Goal: Task Accomplishment & Management: Use online tool/utility

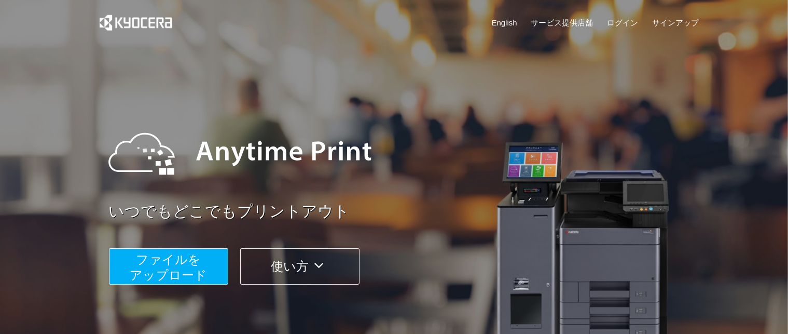
click at [192, 263] on span "ファイルを ​​アップロード" at bounding box center [168, 267] width 77 height 30
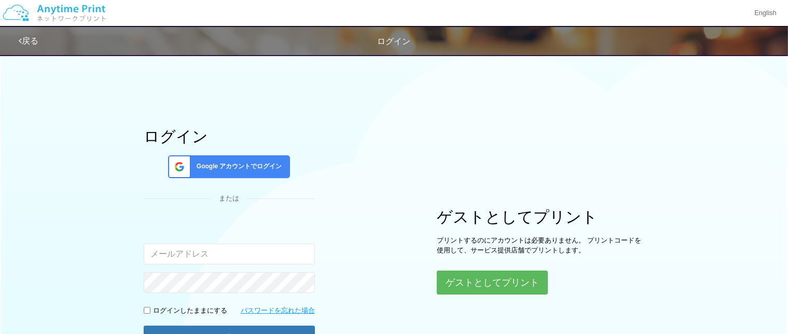
click at [266, 159] on div "Google アカウントでログイン" at bounding box center [229, 166] width 122 height 23
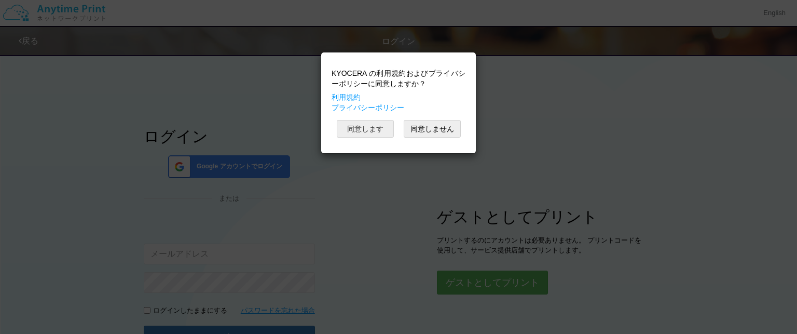
click at [357, 127] on button "同意します" at bounding box center [365, 129] width 57 height 18
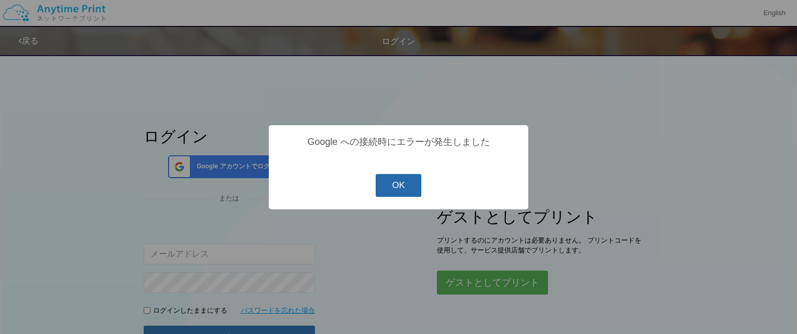
click at [403, 189] on button "OK" at bounding box center [399, 185] width 46 height 23
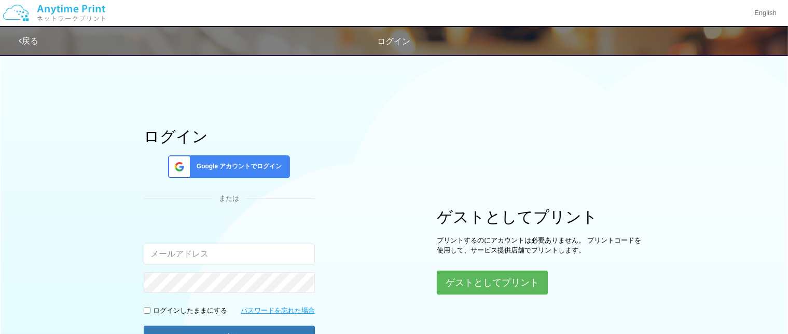
scroll to position [52, 0]
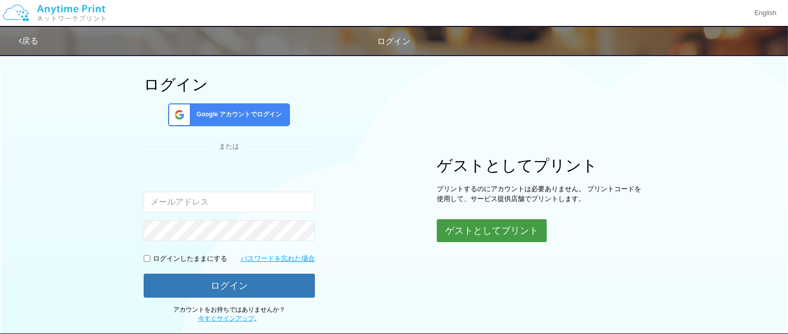
click at [483, 234] on button "ゲストとしてプリント" at bounding box center [492, 230] width 110 height 23
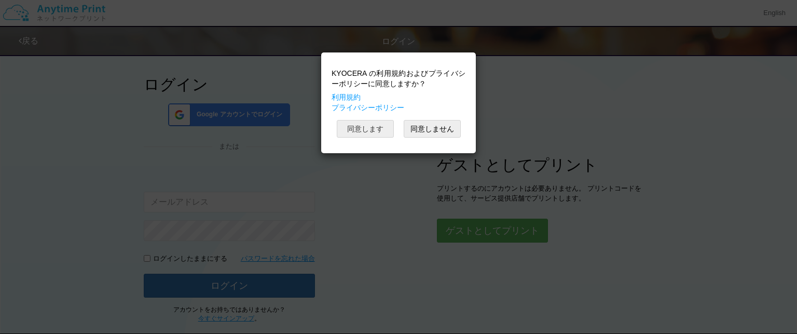
click at [370, 121] on button "同意します" at bounding box center [365, 129] width 57 height 18
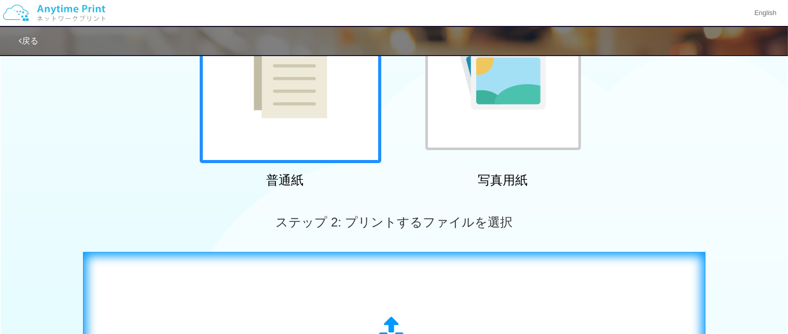
scroll to position [259, 0]
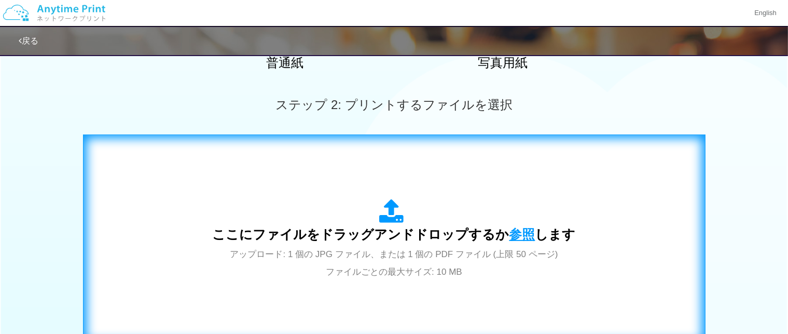
click at [509, 230] on span "参照" at bounding box center [522, 234] width 26 height 15
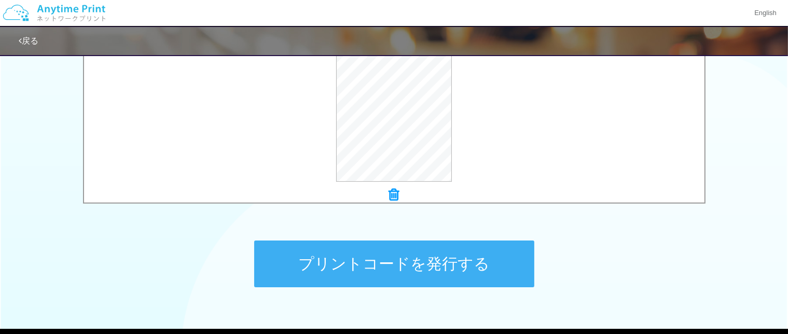
scroll to position [415, 0]
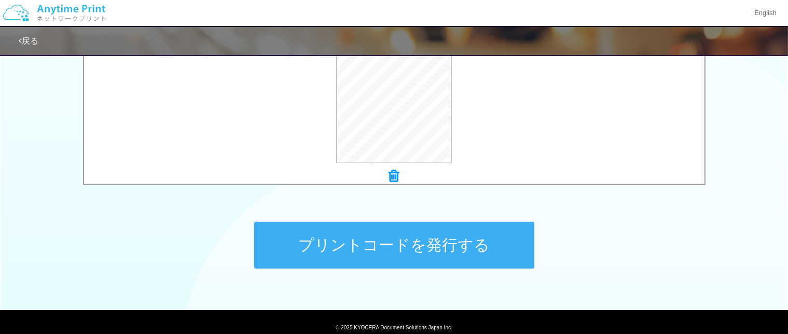
click at [419, 246] on button "プリントコードを発行する" at bounding box center [394, 245] width 280 height 47
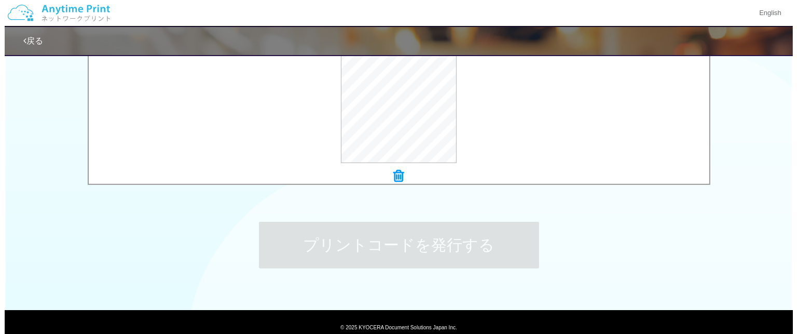
scroll to position [0, 0]
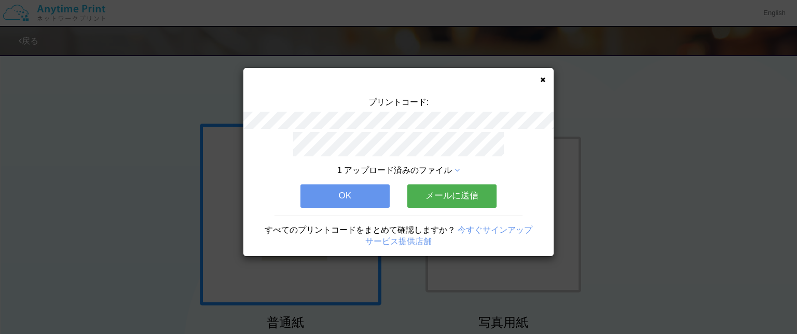
click at [353, 195] on button "OK" at bounding box center [344, 195] width 89 height 23
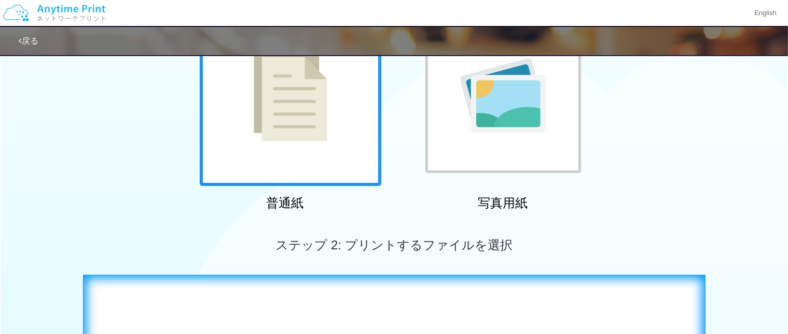
scroll to position [207, 0]
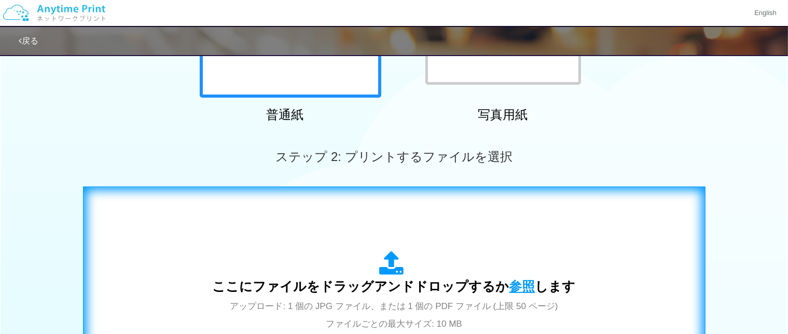
click at [514, 289] on span "参照" at bounding box center [522, 286] width 26 height 15
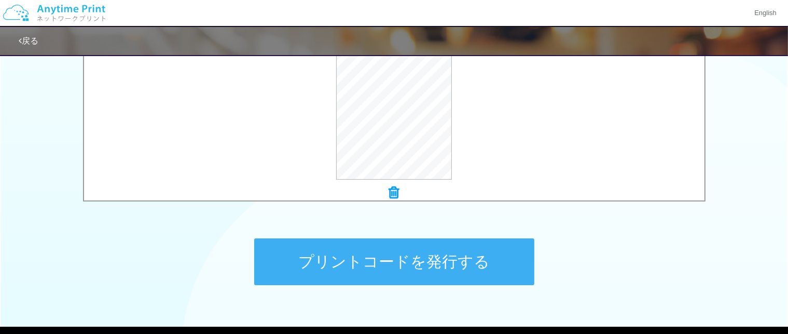
scroll to position [455, 0]
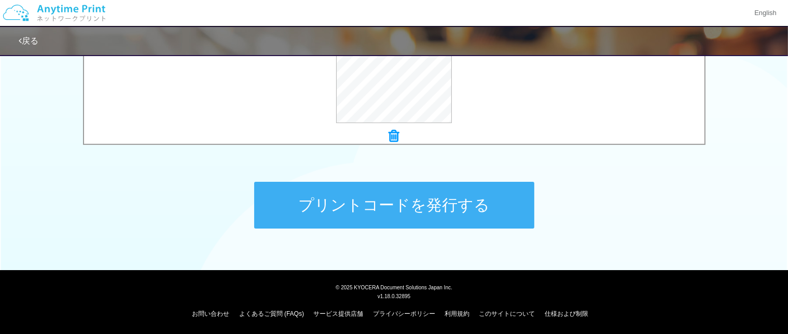
click at [404, 203] on button "プリントコードを発行する" at bounding box center [394, 205] width 280 height 47
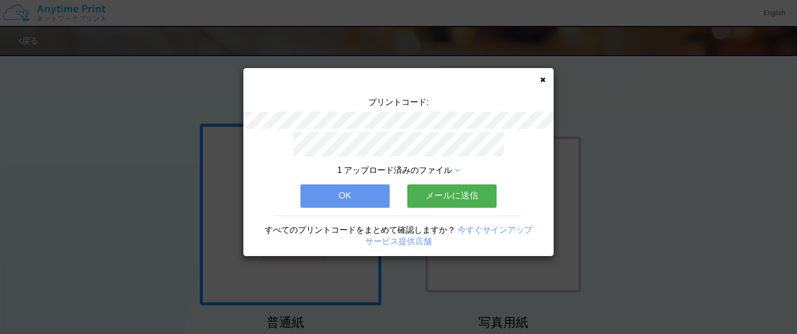
click at [363, 187] on button "OK" at bounding box center [344, 195] width 89 height 23
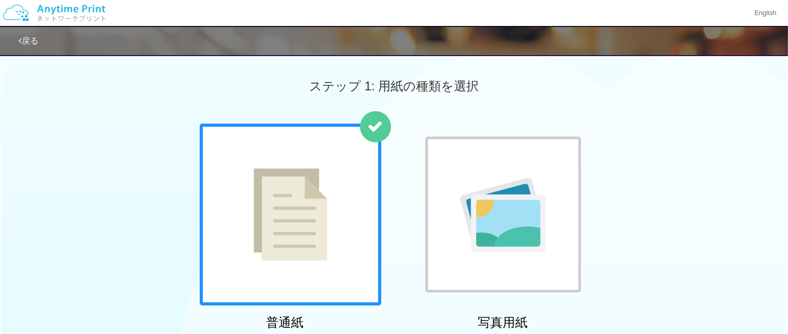
scroll to position [311, 0]
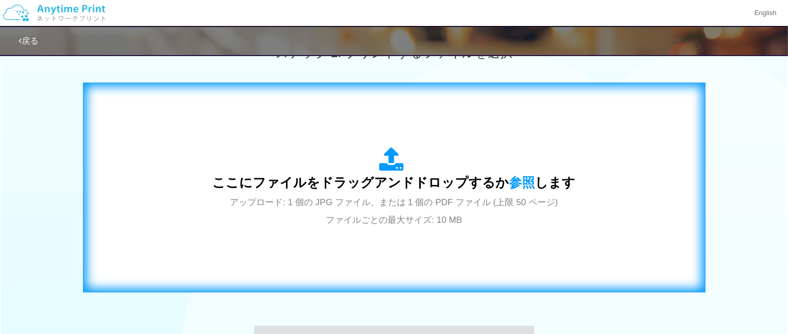
click at [498, 182] on span "ここにファイルをドラッグアンドドロップするか 参照 します" at bounding box center [394, 182] width 363 height 15
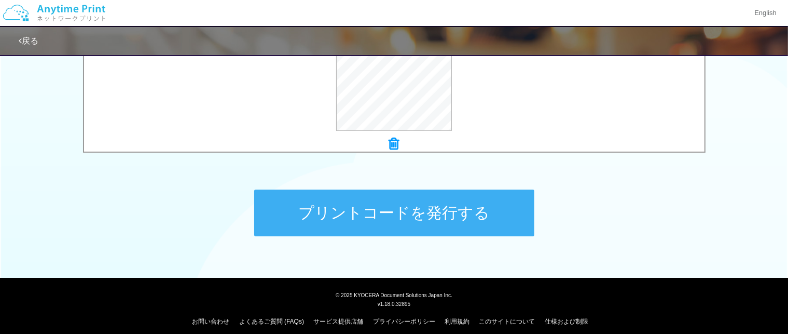
scroll to position [455, 0]
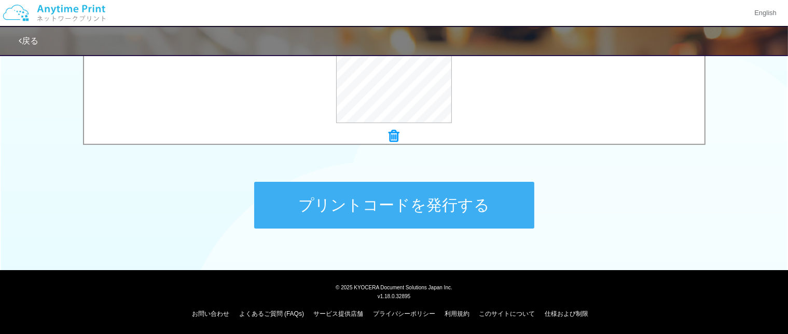
click at [423, 196] on button "プリントコードを発行する" at bounding box center [394, 205] width 280 height 47
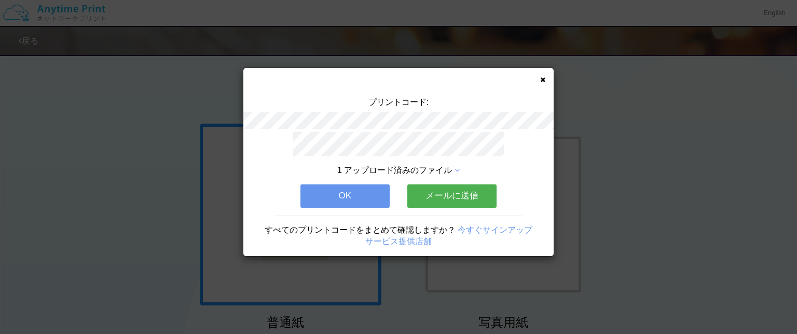
click at [348, 196] on button "OK" at bounding box center [344, 195] width 89 height 23
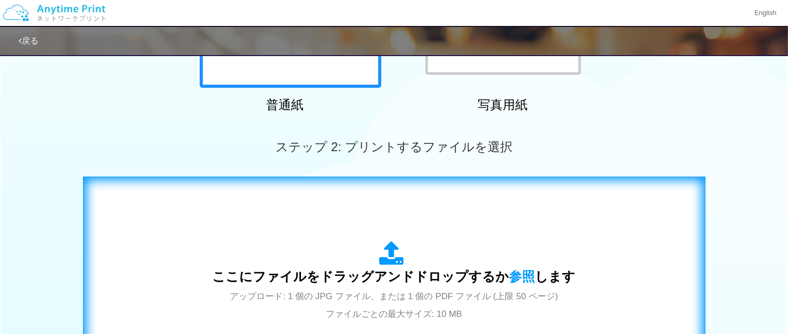
scroll to position [259, 0]
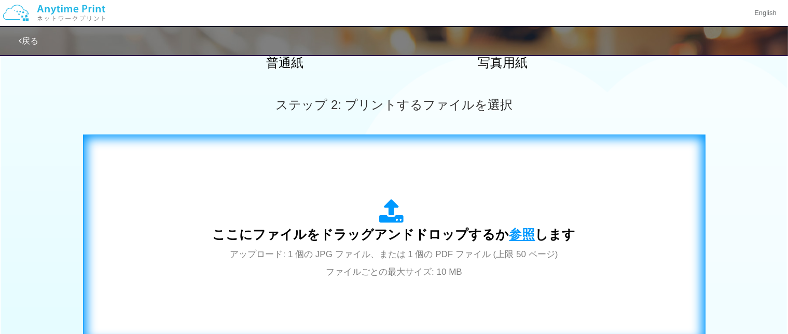
click at [522, 232] on span "参照" at bounding box center [522, 234] width 26 height 15
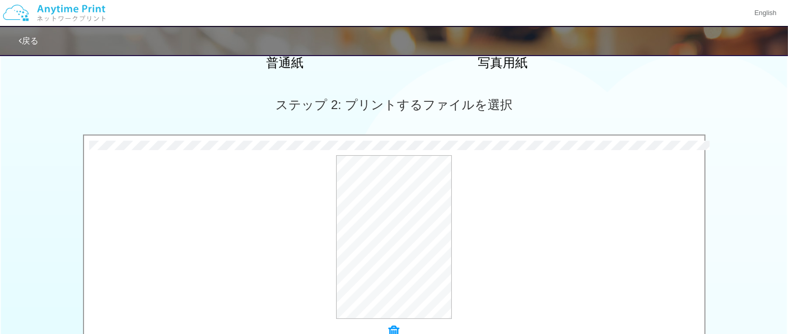
scroll to position [455, 0]
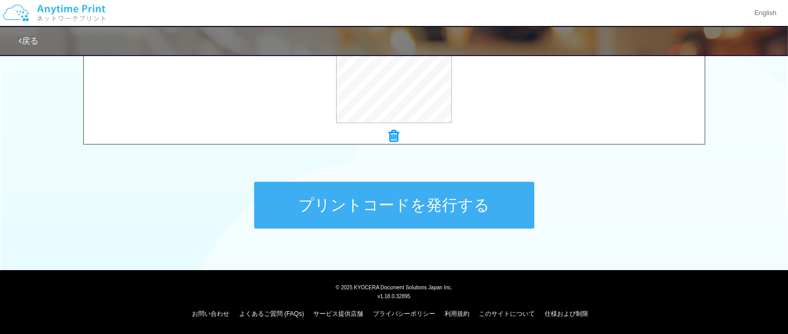
click at [405, 201] on button "プリントコードを発行する" at bounding box center [394, 205] width 280 height 47
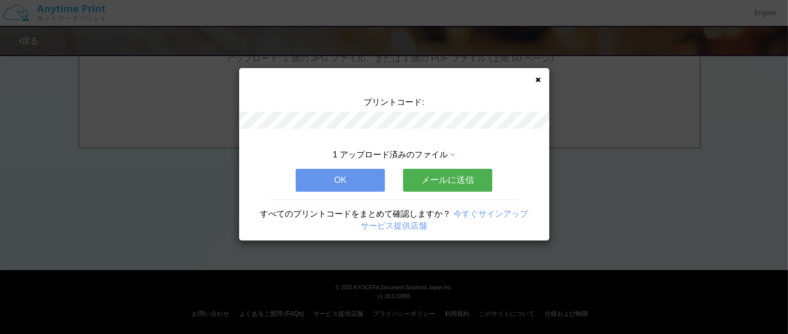
scroll to position [0, 0]
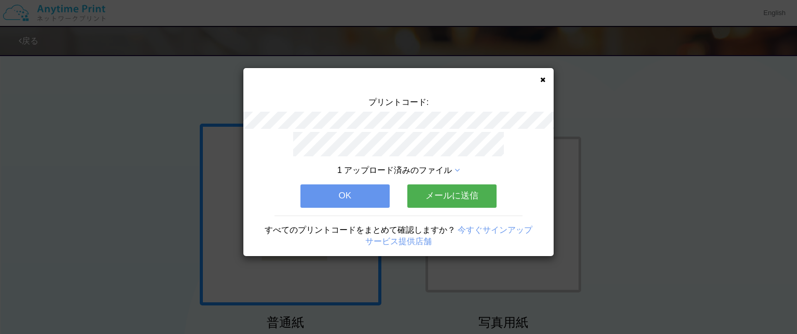
click at [356, 187] on button "OK" at bounding box center [344, 195] width 89 height 23
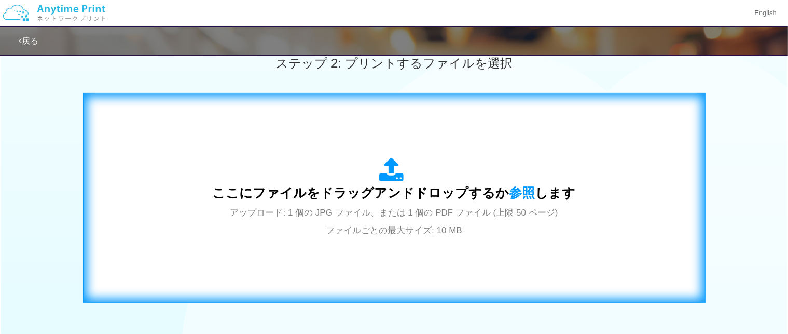
scroll to position [311, 0]
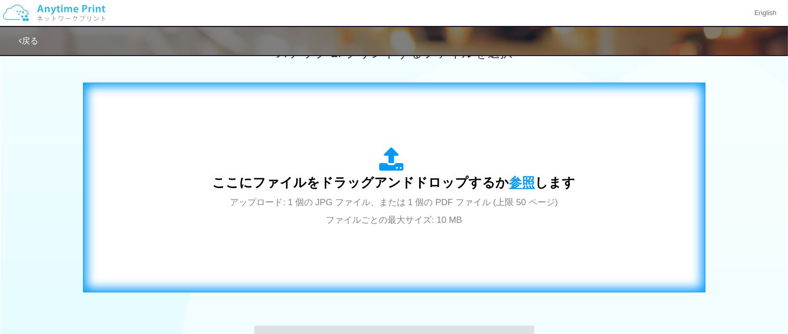
click at [527, 184] on span "参照" at bounding box center [522, 182] width 26 height 15
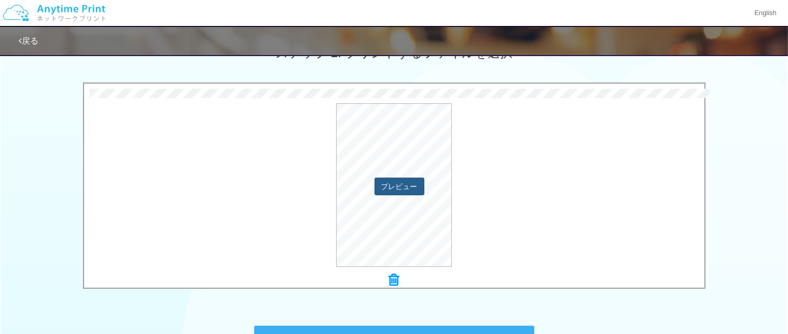
scroll to position [455, 0]
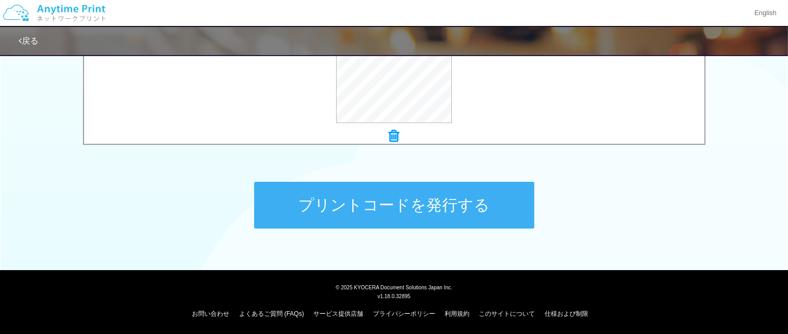
click at [390, 204] on button "プリントコードを発行する" at bounding box center [394, 205] width 280 height 47
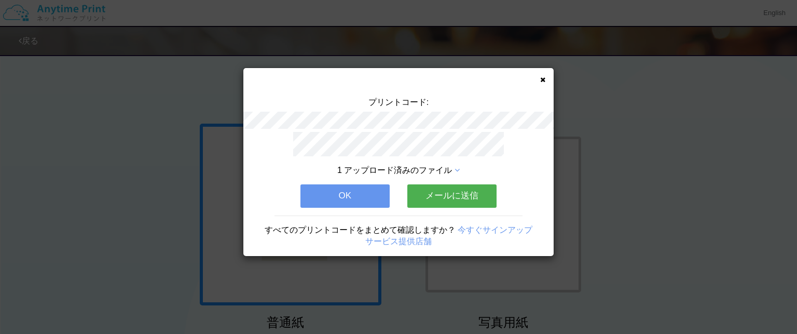
click at [373, 188] on button "OK" at bounding box center [344, 195] width 89 height 23
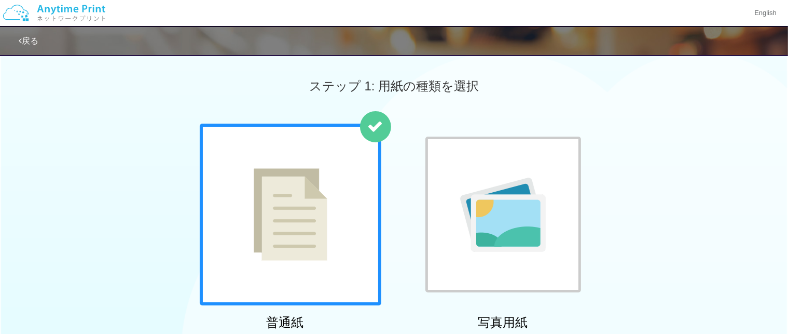
scroll to position [259, 0]
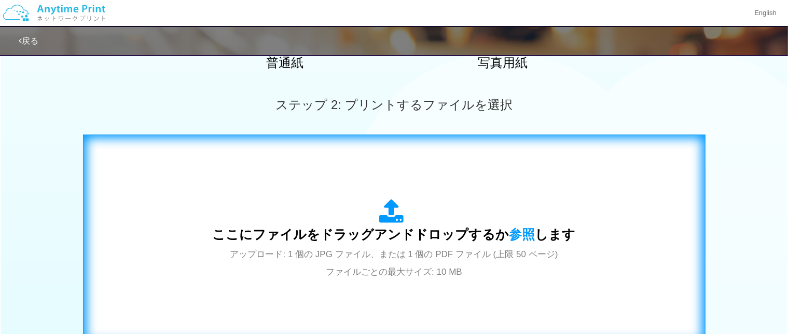
click at [530, 230] on span "ここにファイルをドラッグアンドドロップするか 参照 します" at bounding box center [394, 234] width 363 height 15
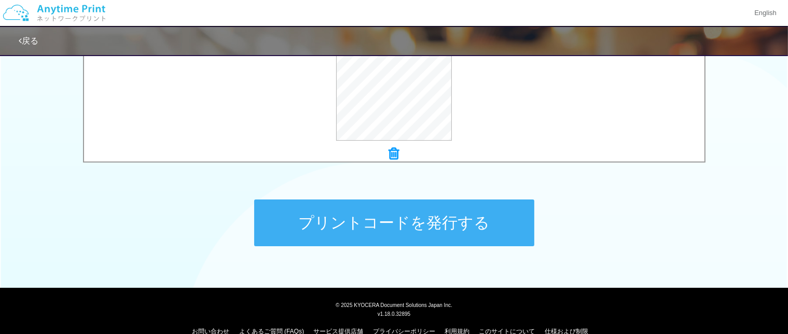
scroll to position [455, 0]
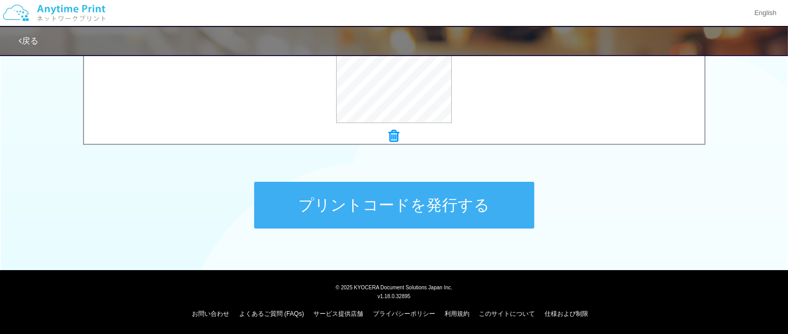
click at [422, 195] on button "プリントコードを発行する" at bounding box center [394, 205] width 280 height 47
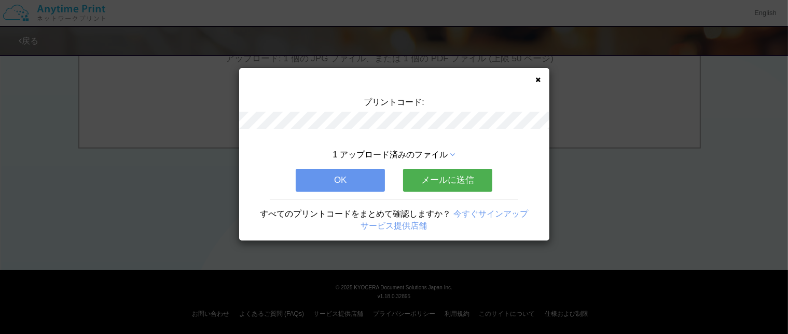
scroll to position [0, 0]
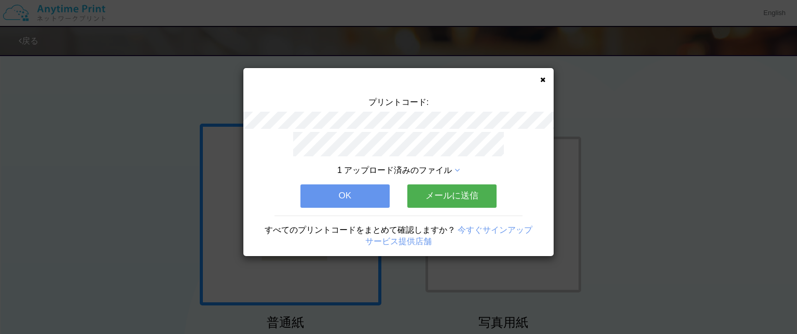
click at [375, 197] on button "OK" at bounding box center [344, 195] width 89 height 23
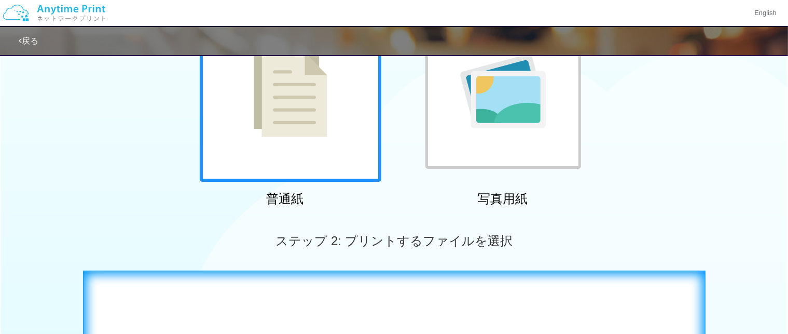
scroll to position [259, 0]
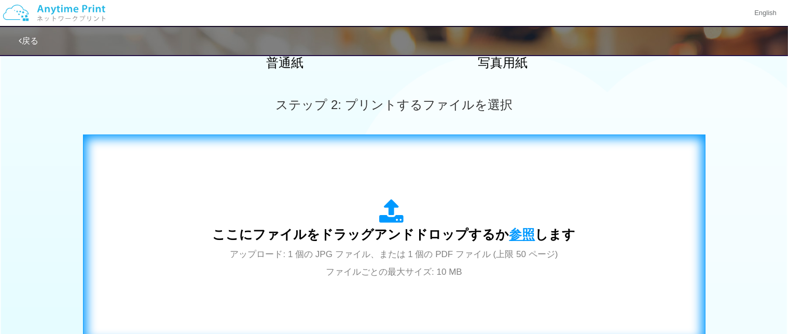
click at [517, 240] on span "参照" at bounding box center [522, 234] width 26 height 15
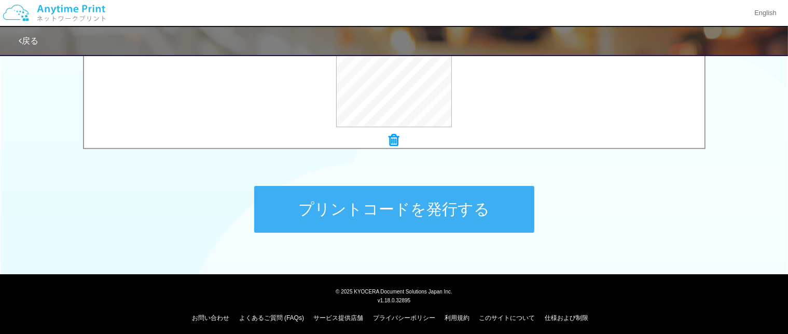
scroll to position [455, 0]
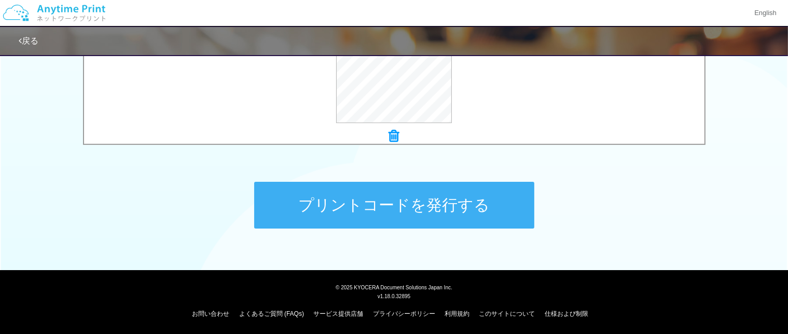
click at [416, 209] on button "プリントコードを発行する" at bounding box center [394, 205] width 280 height 47
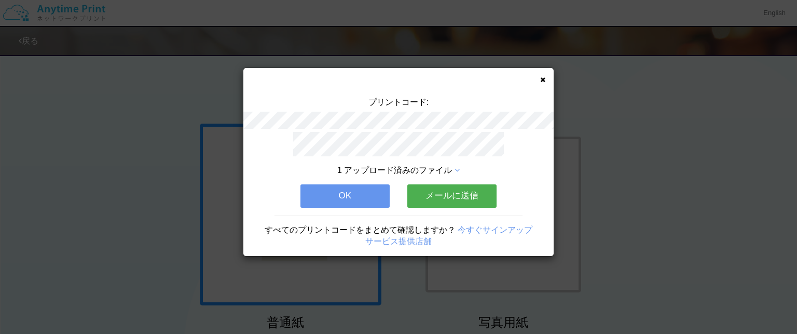
click at [369, 188] on button "OK" at bounding box center [344, 195] width 89 height 23
